Goal: Find specific page/section: Find specific page/section

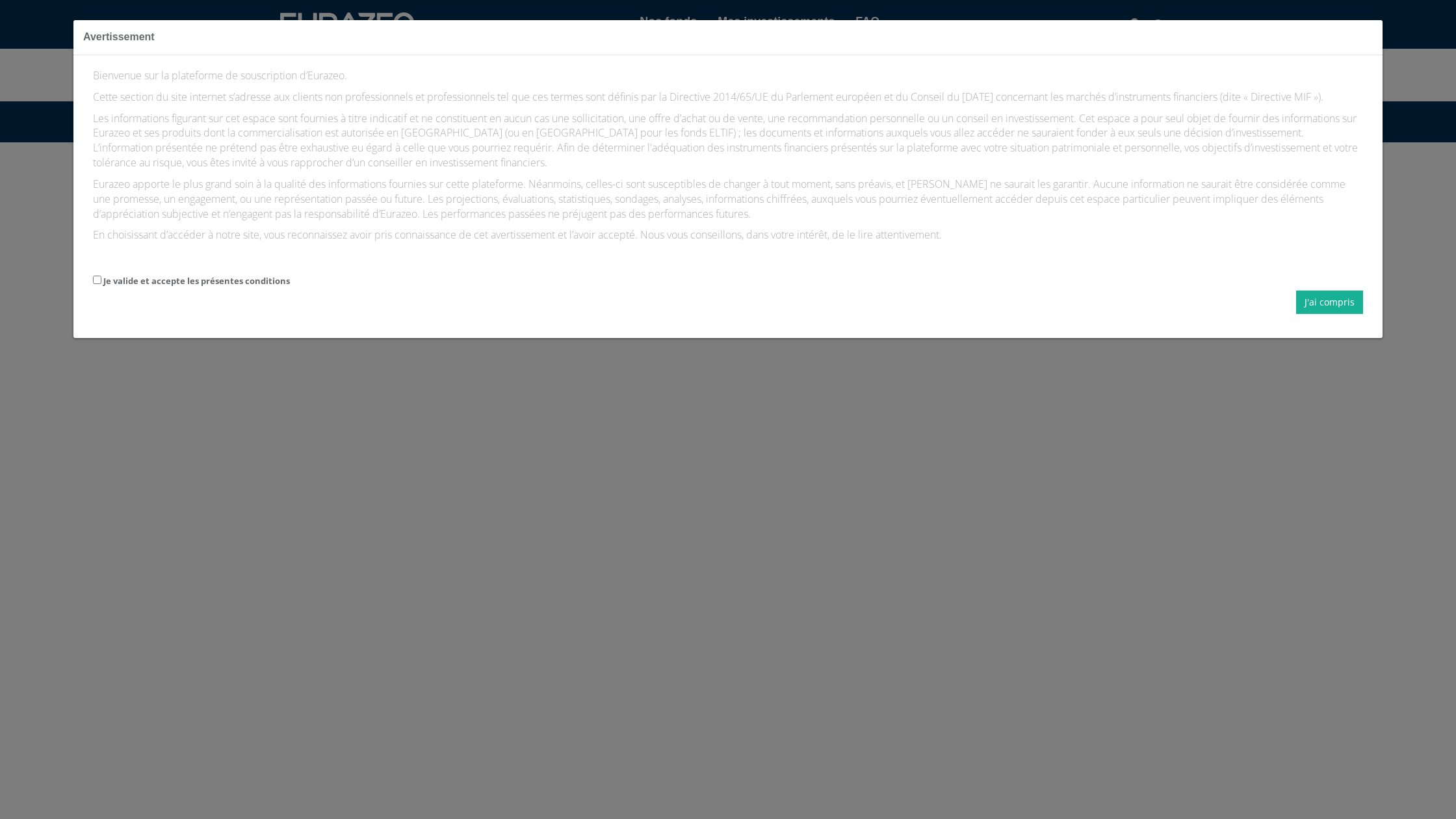
click at [185, 288] on label "Je valide et accepte les présentes conditions" at bounding box center [197, 281] width 187 height 12
click at [102, 284] on input "Je valide et accepte les présentes conditions" at bounding box center [97, 279] width 8 height 8
checkbox input "true"
click at [1340, 313] on button "J'ai compris" at bounding box center [1329, 302] width 67 height 24
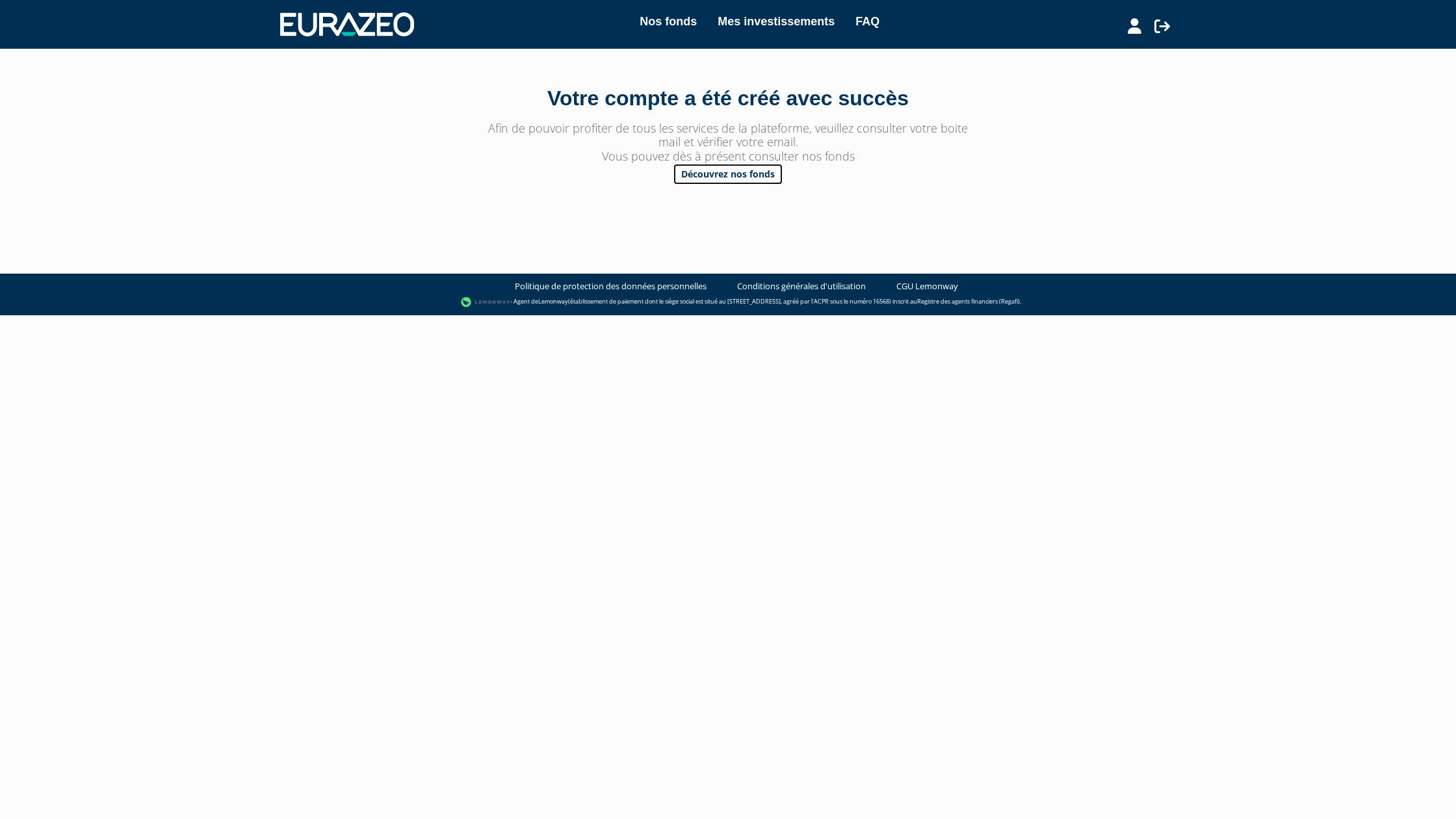
click at [739, 177] on link "Découvrez nos fonds" at bounding box center [727, 174] width 110 height 22
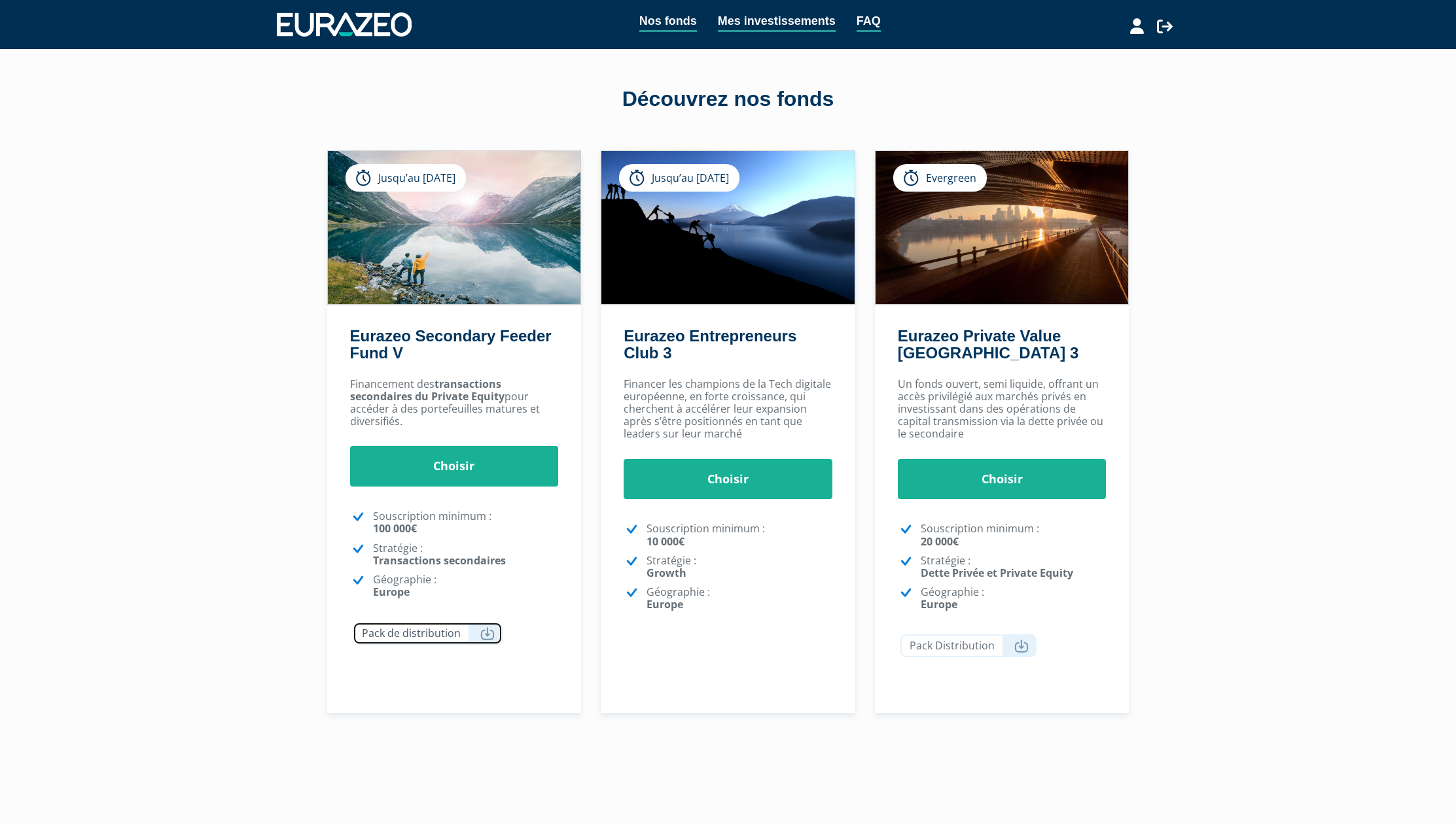
click at [436, 638] on link "Pack de distribution" at bounding box center [428, 633] width 150 height 23
